Goal: Transaction & Acquisition: Purchase product/service

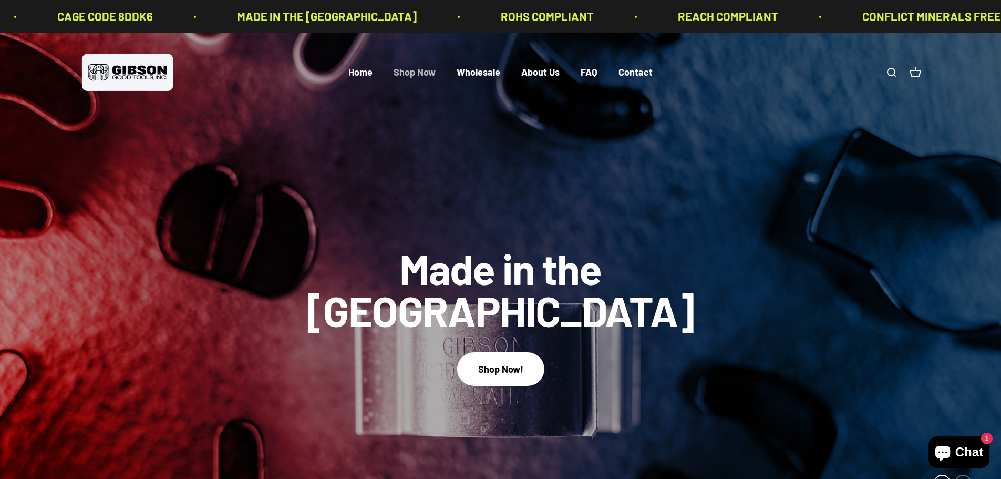
click at [418, 72] on link "Shop Now" at bounding box center [415, 73] width 42 height 12
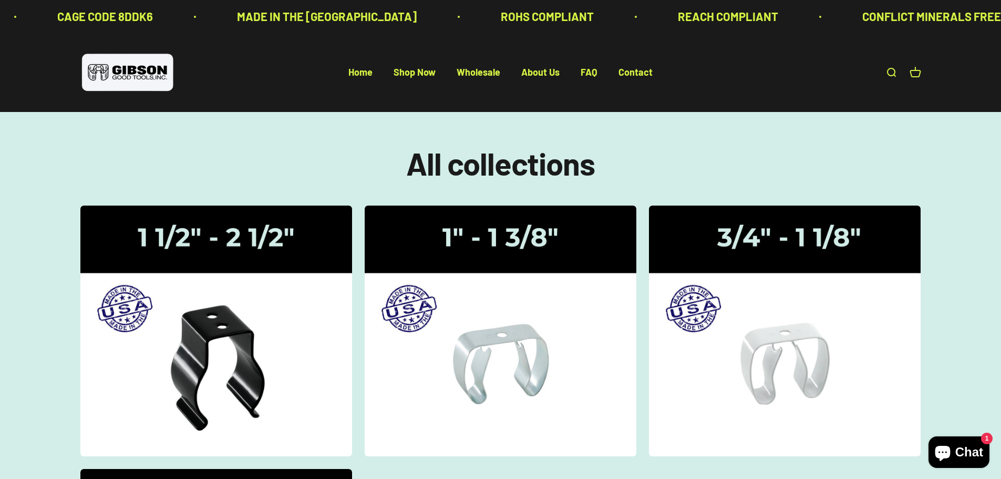
click at [888, 78] on link "Open search" at bounding box center [891, 73] width 12 height 12
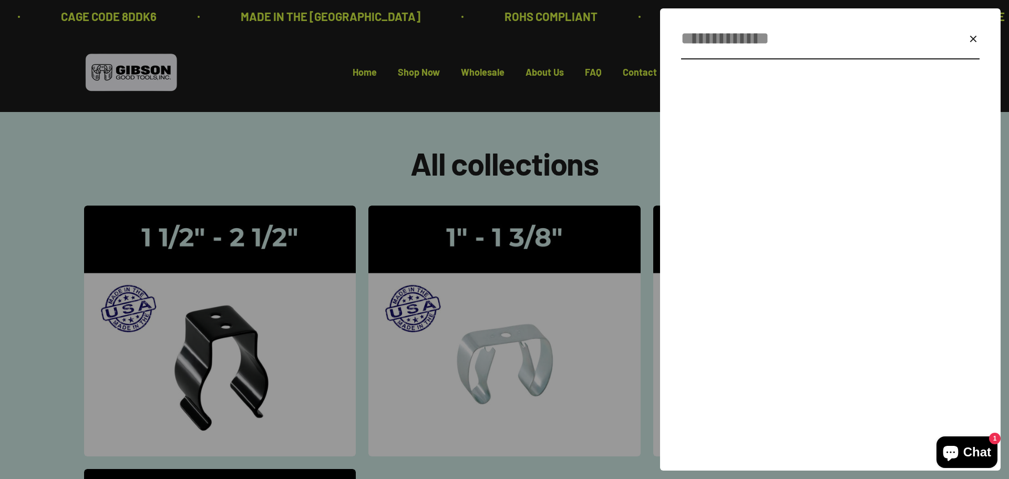
click at [737, 45] on input "Search" at bounding box center [805, 38] width 248 height 27
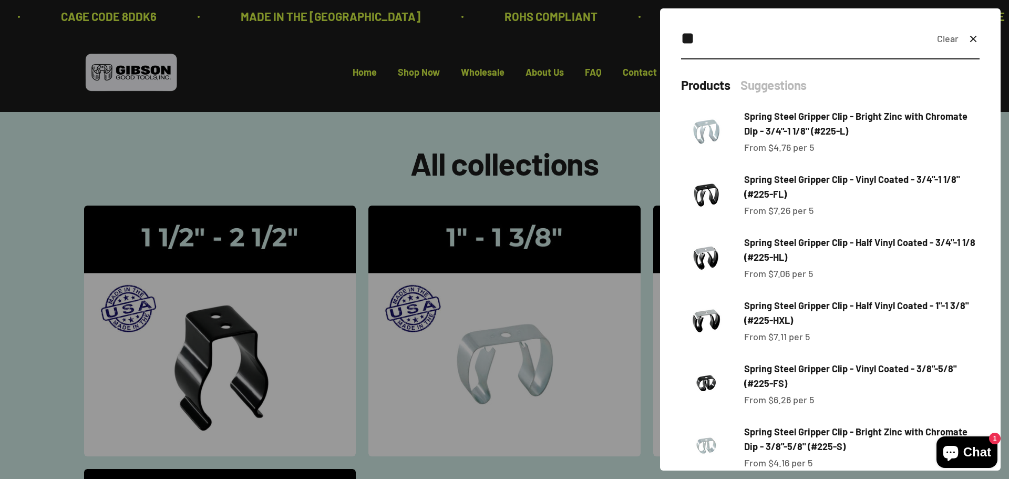
type input "*"
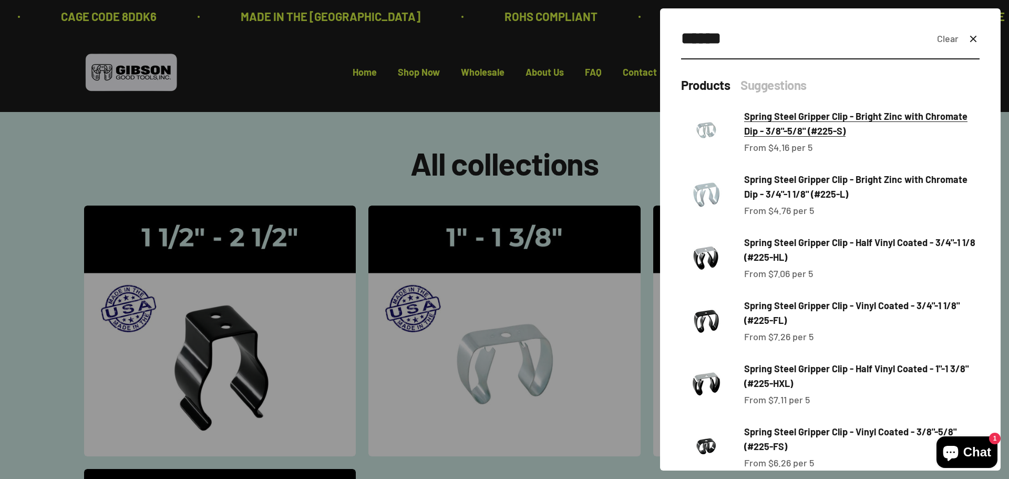
type input "******"
click at [885, 135] on span "Spring Steel Gripper Clip - Bright Zinc with Chromate Dip - 3/8"-5/8" (#225-S)" at bounding box center [861, 124] width 235 height 30
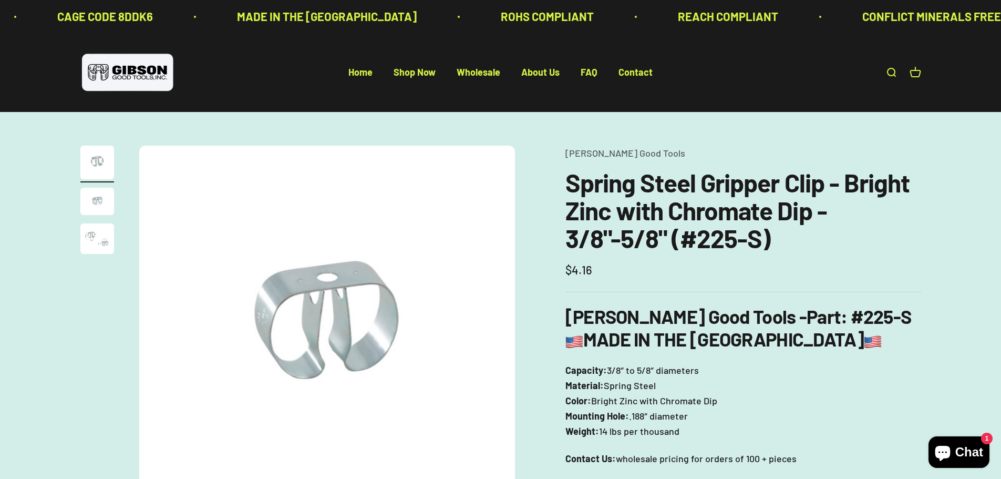
click at [90, 198] on img "Go to item 2" at bounding box center [97, 201] width 34 height 27
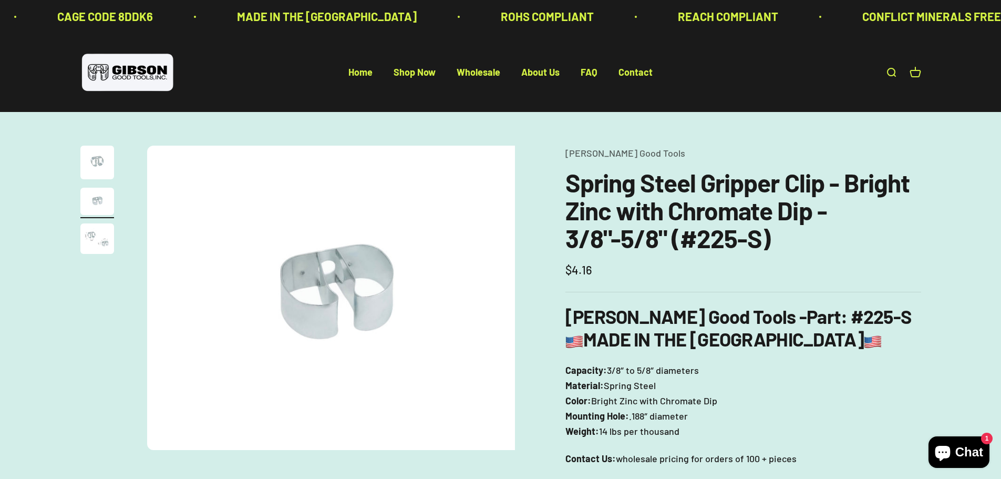
scroll to position [0, 388]
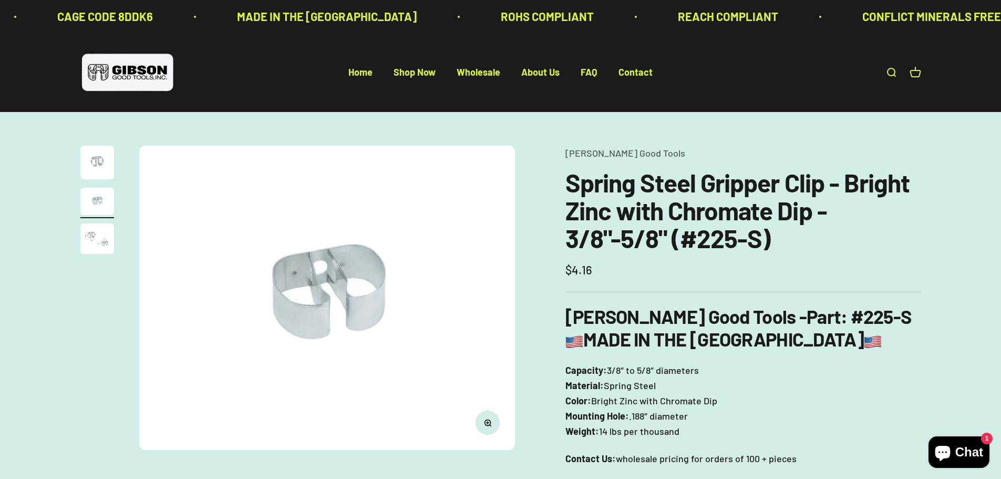
click at [89, 222] on page-dots at bounding box center [97, 201] width 34 height 111
click at [96, 237] on img "Go to item 3" at bounding box center [97, 238] width 34 height 30
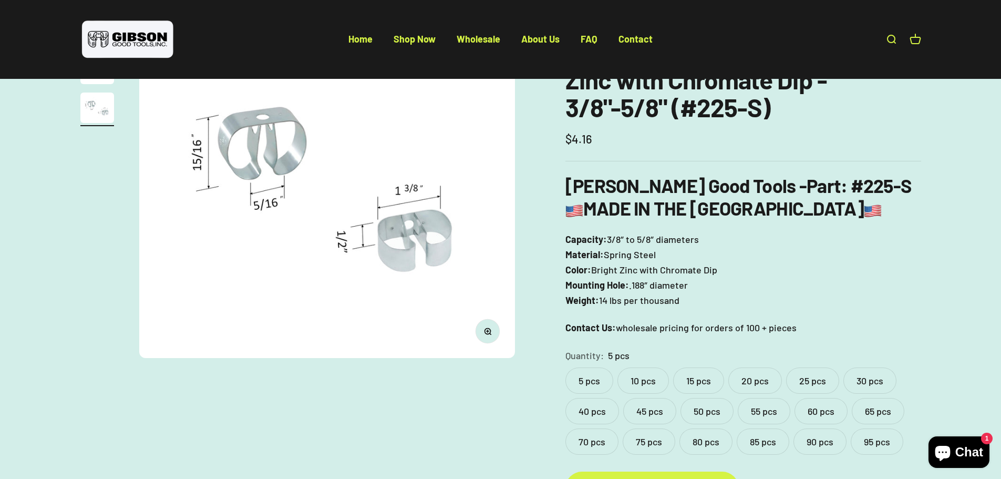
scroll to position [210, 0]
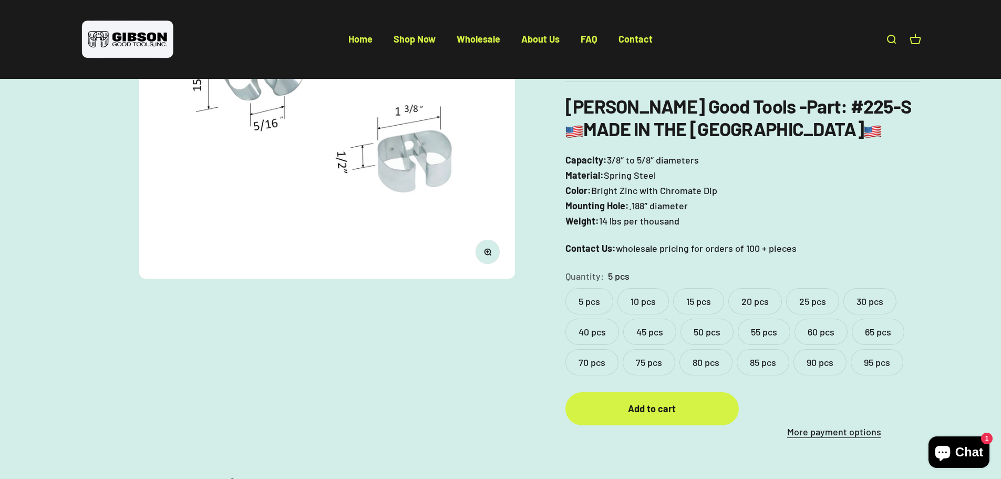
click at [708, 302] on label "15 pcs" at bounding box center [698, 301] width 51 height 26
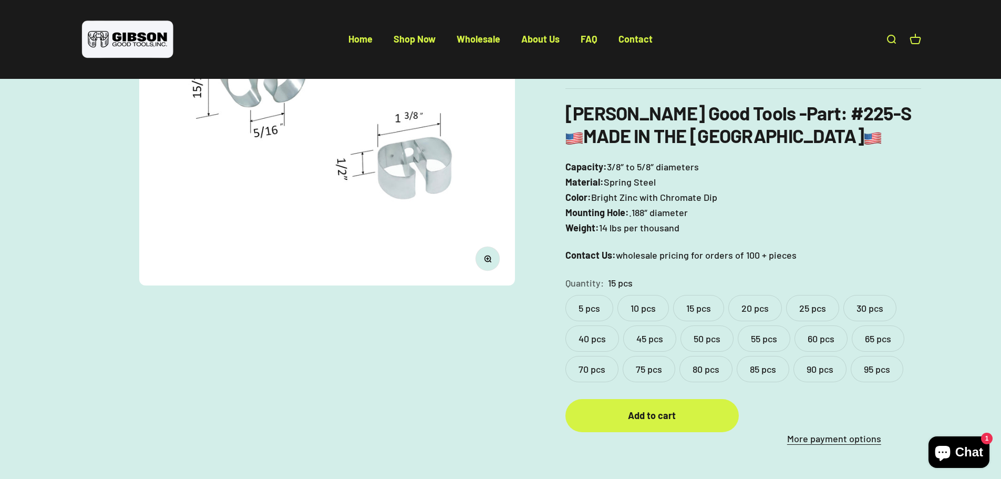
scroll to position [151, 0]
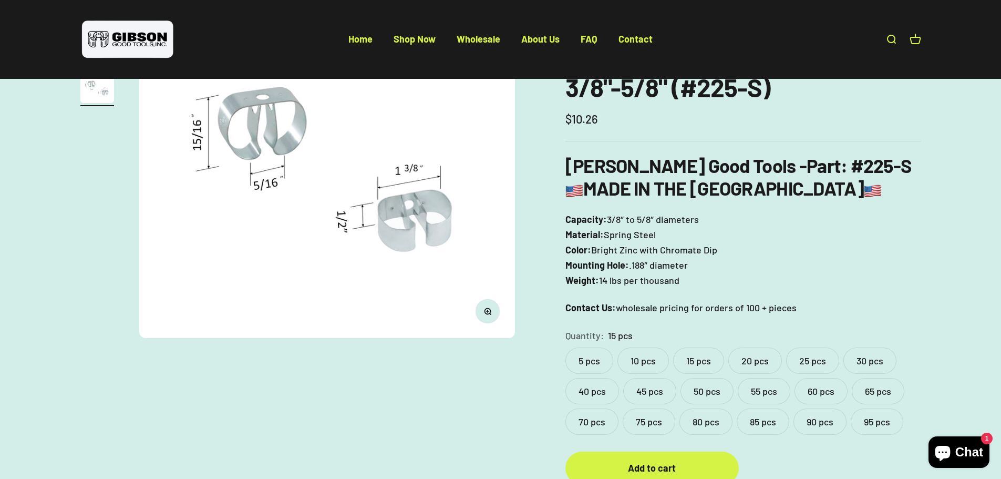
drag, startPoint x: 616, startPoint y: 310, endPoint x: 796, endPoint y: 306, distance: 180.3
click at [796, 306] on p "Contact Us: wholesale pricing for orders of 100 + pieces" at bounding box center [743, 307] width 356 height 15
click at [834, 286] on p "Capacity: 3/8″ to 5/8″ diameters Material: Spring Steel Color: Bright Zinc with…" at bounding box center [743, 250] width 356 height 76
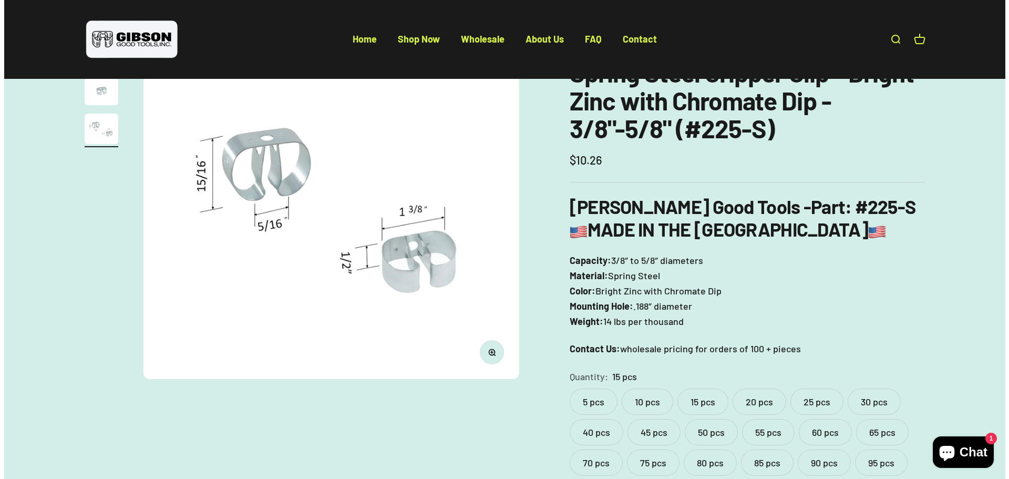
scroll to position [210, 0]
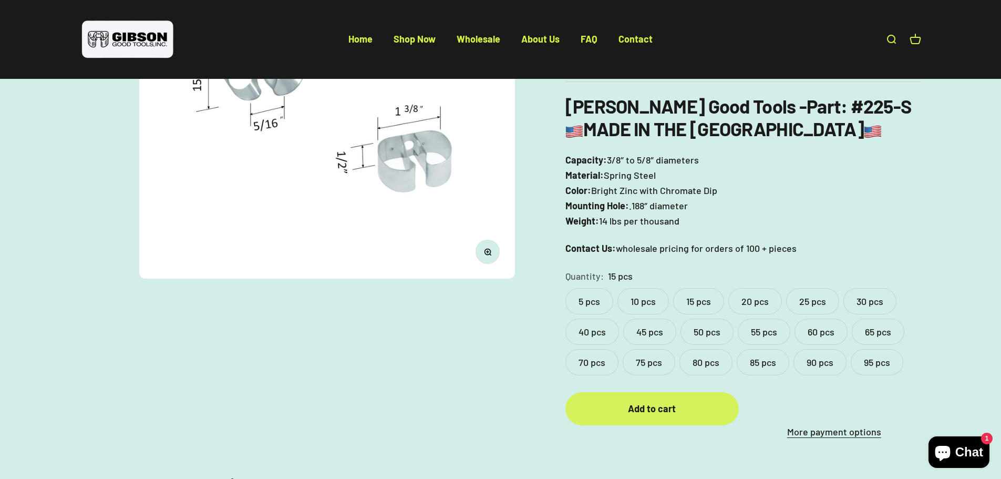
click at [683, 414] on div "Add to cart" at bounding box center [651, 408] width 131 height 15
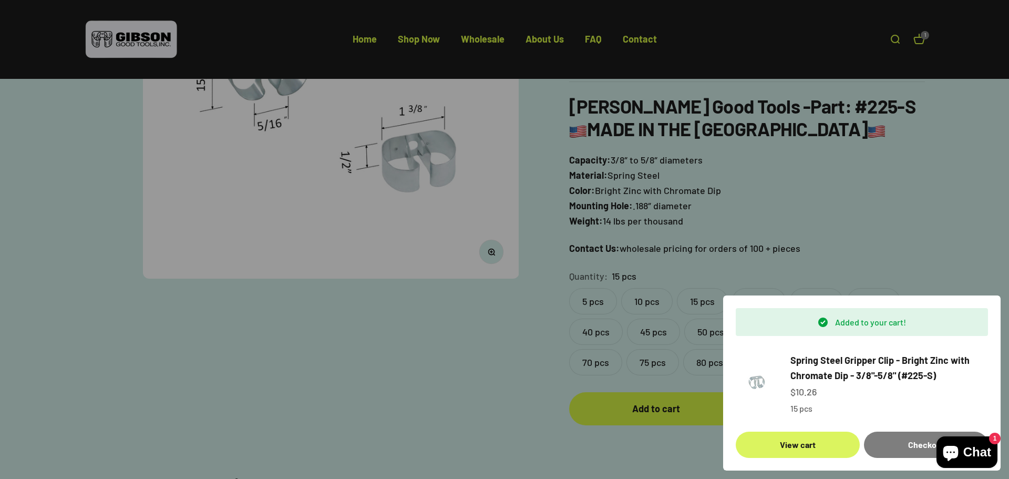
click at [804, 447] on link "View cart" at bounding box center [798, 444] width 124 height 26
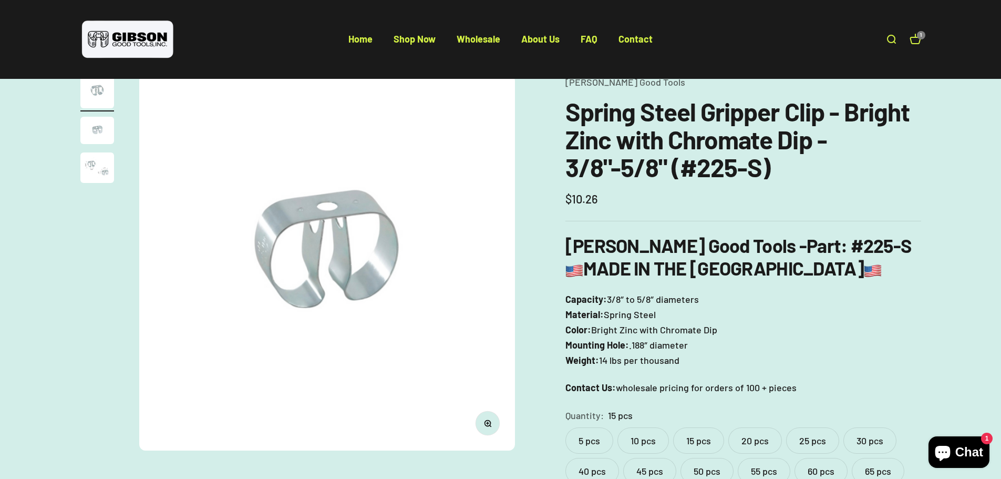
scroll to position [53, 0]
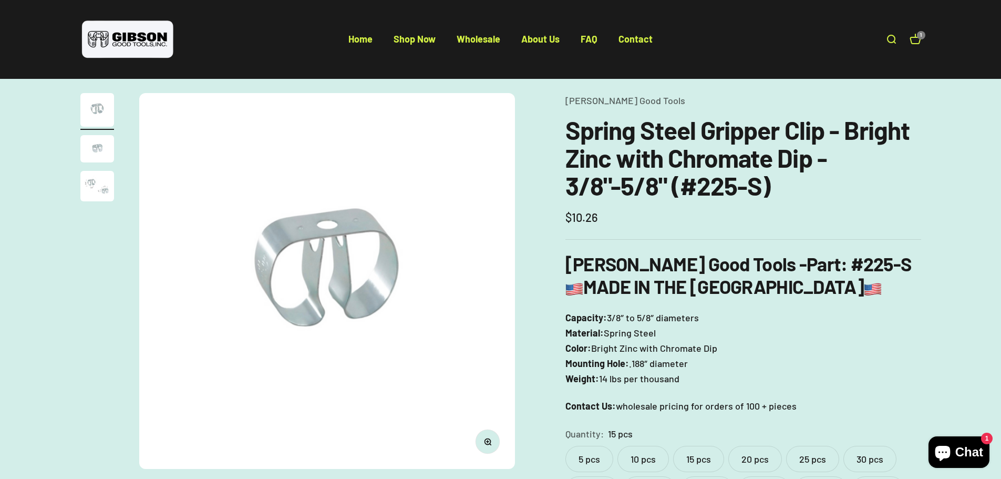
click at [90, 145] on img "Go to item 2" at bounding box center [97, 148] width 34 height 27
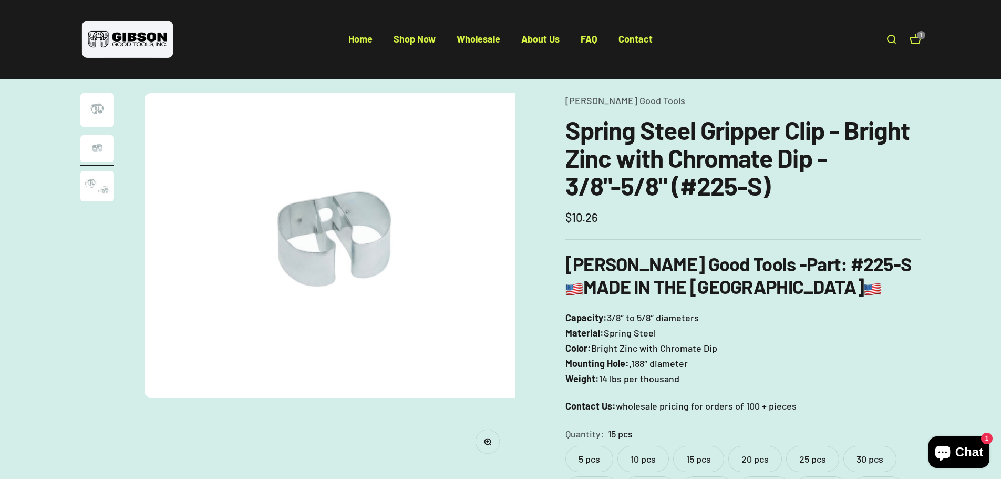
click at [94, 174] on img "Go to item 3" at bounding box center [97, 186] width 34 height 30
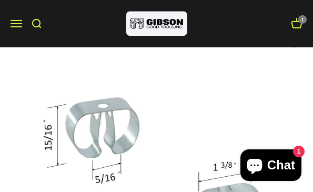
scroll to position [0, 627]
